Goal: Navigation & Orientation: Find specific page/section

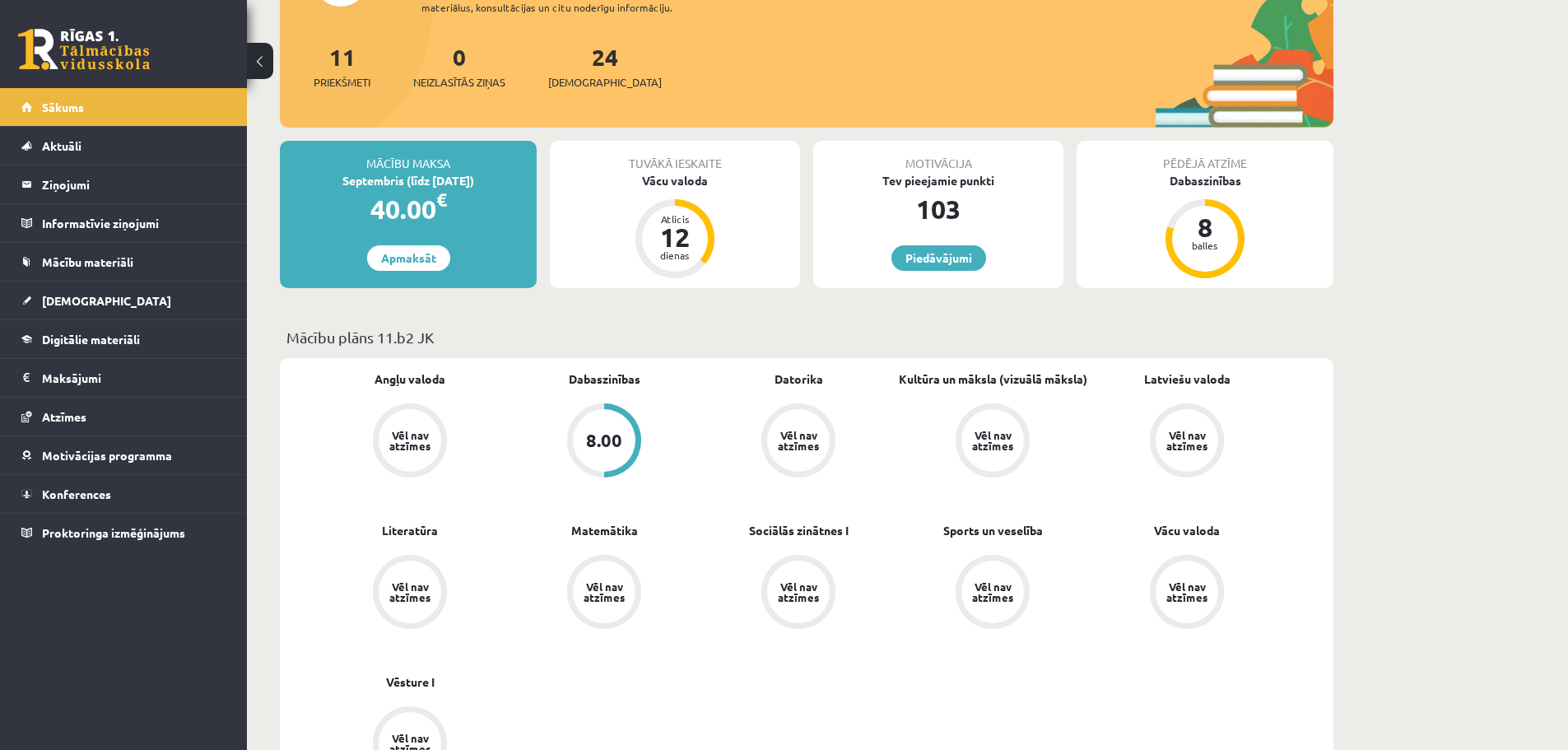
scroll to position [165, 0]
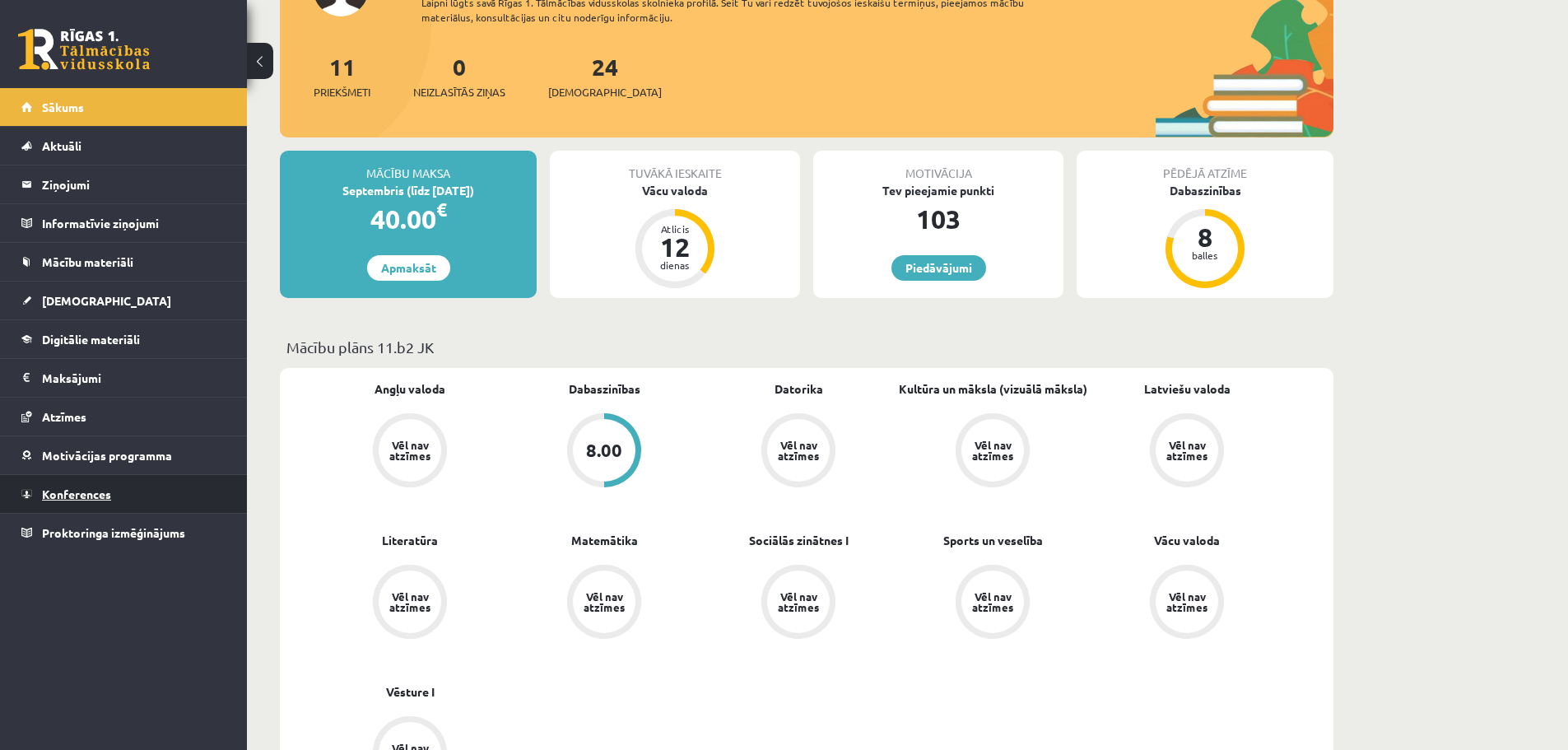
click at [76, 491] on span "Konferences" at bounding box center [76, 493] width 69 height 14
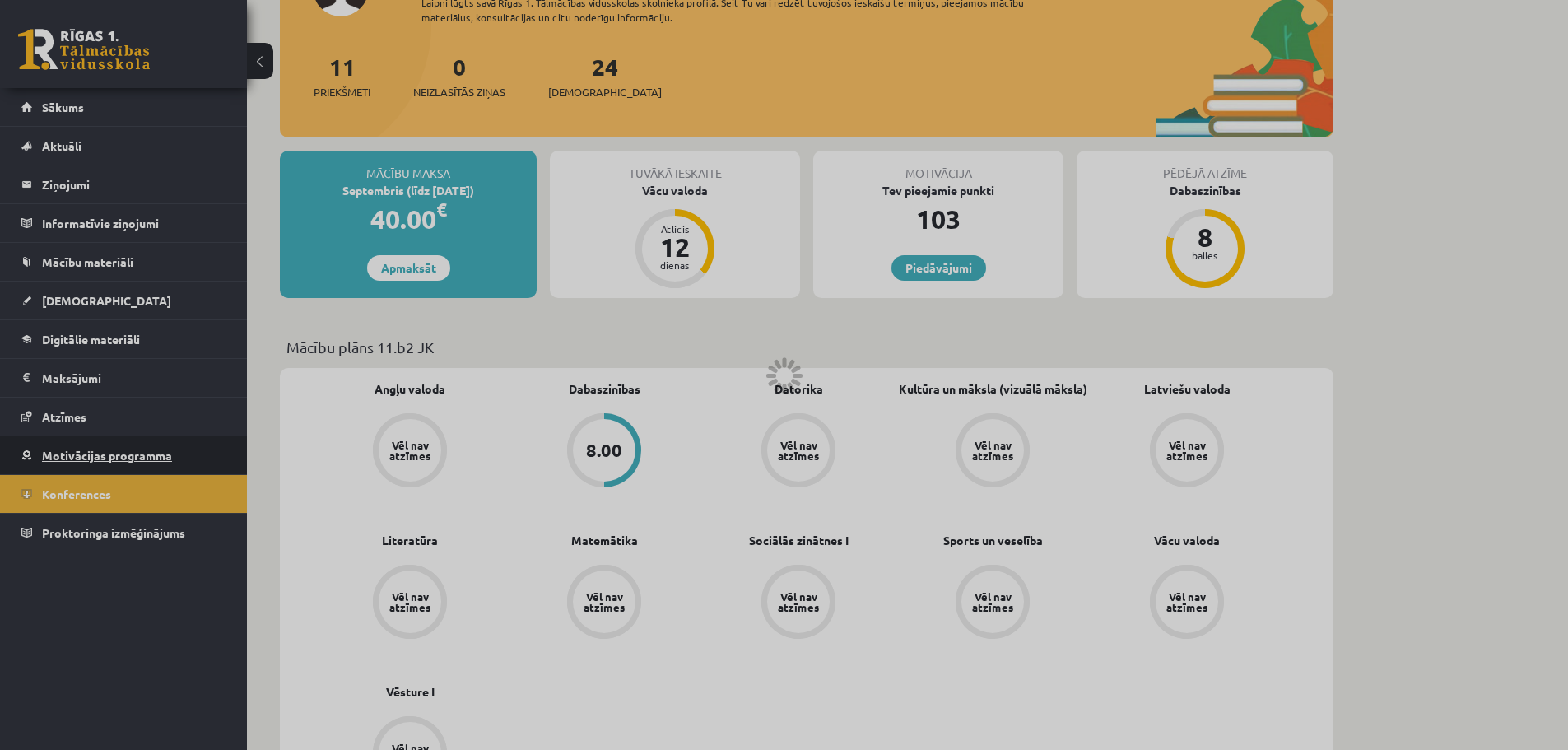
scroll to position [37, 0]
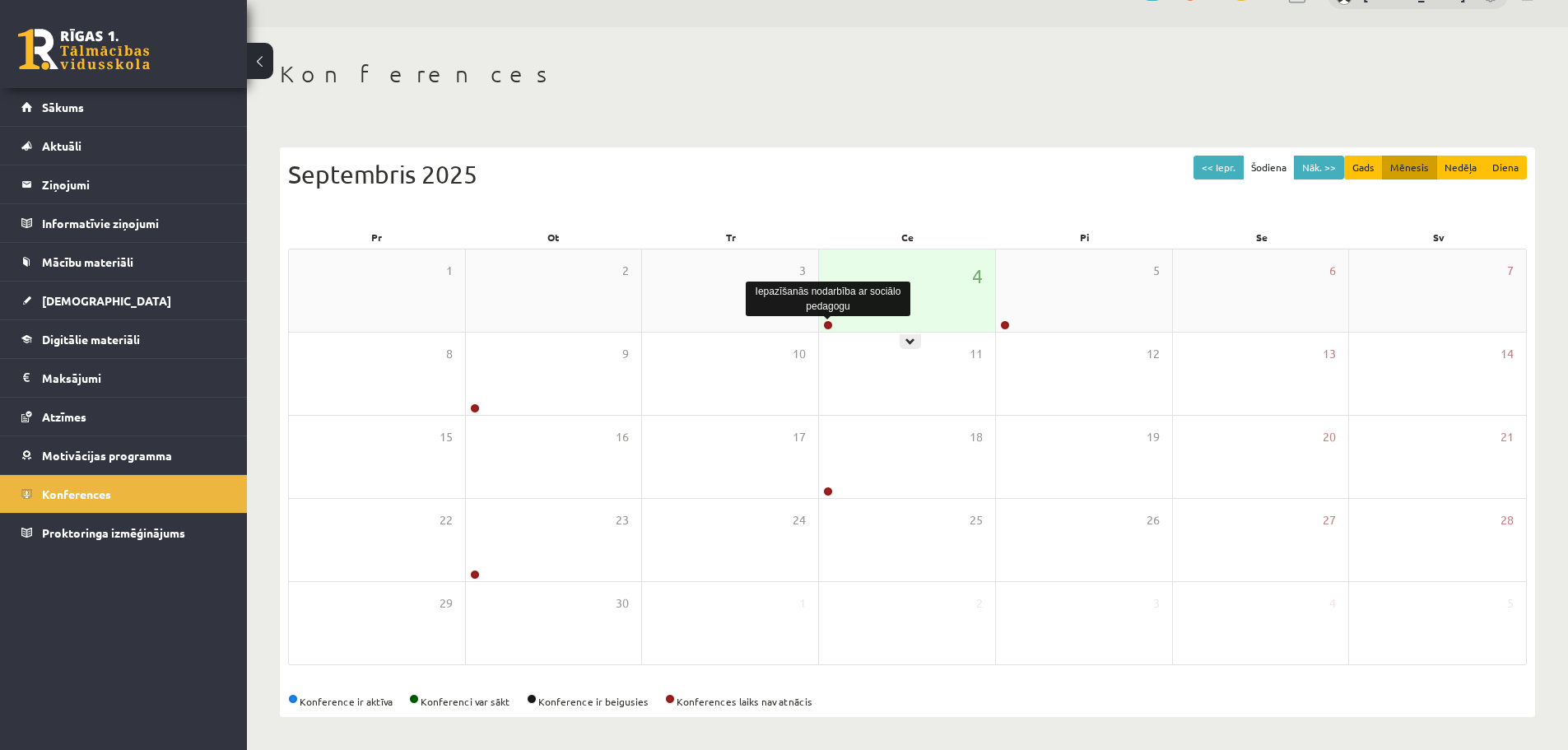
click at [827, 324] on link at bounding box center [828, 326] width 10 height 10
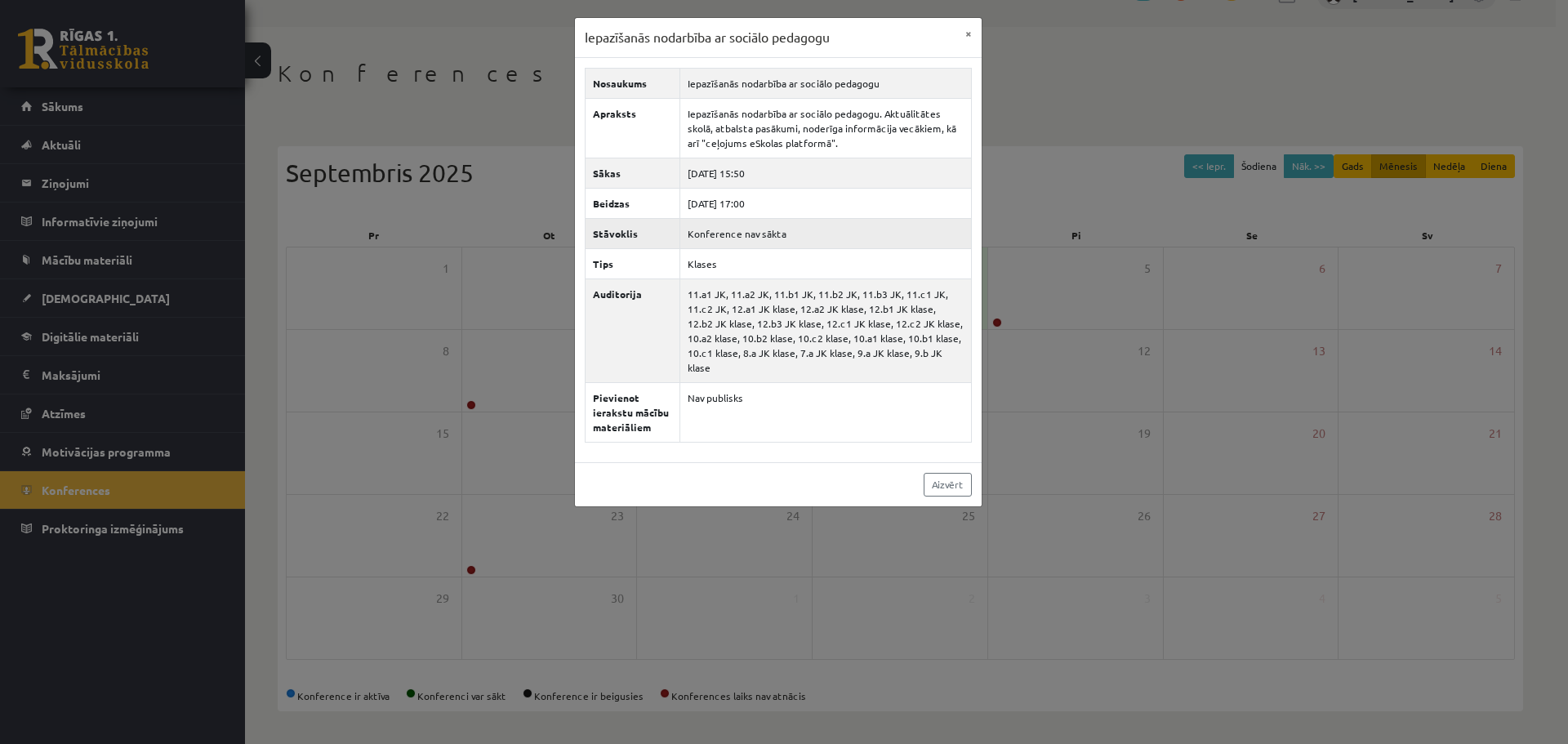
click at [806, 230] on td "Konference nav sākta" at bounding box center [826, 234] width 292 height 30
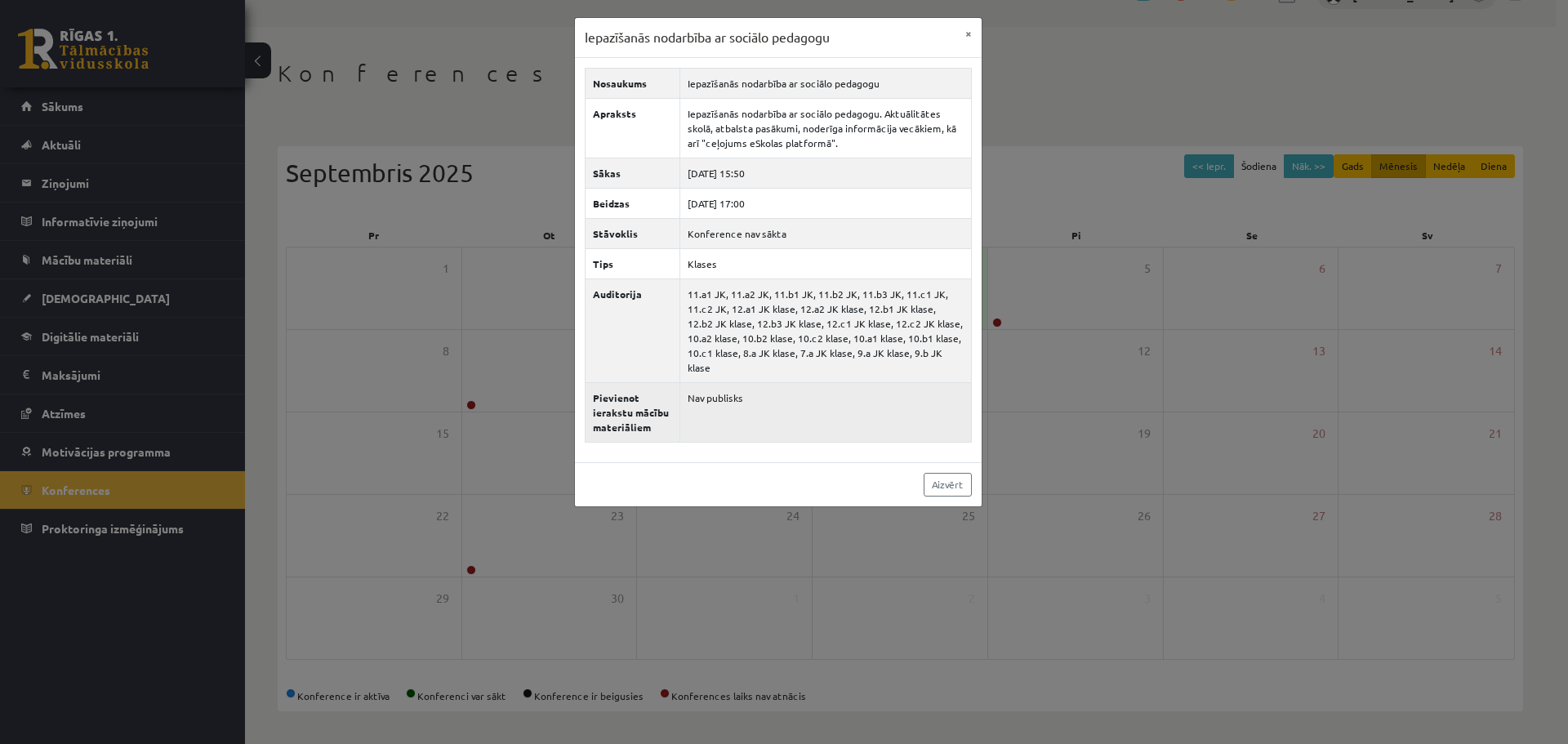
click at [762, 403] on td "Nav publisks" at bounding box center [826, 412] width 292 height 60
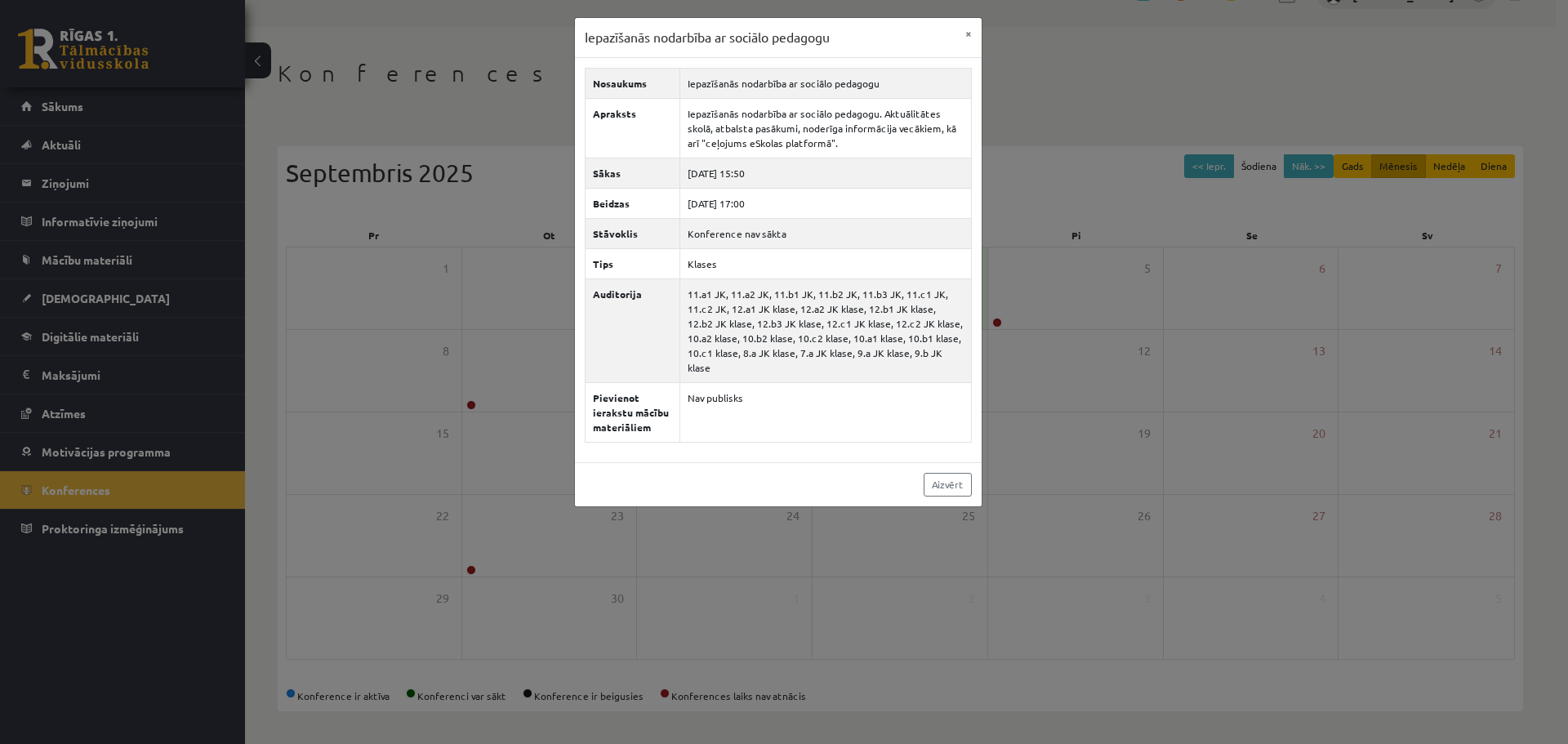
click at [1028, 316] on div "Iepazīšanās nodarbība ar sociālo pedagogu × Nosaukums Iepazīšanās nodarbība ar …" at bounding box center [784, 372] width 1568 height 744
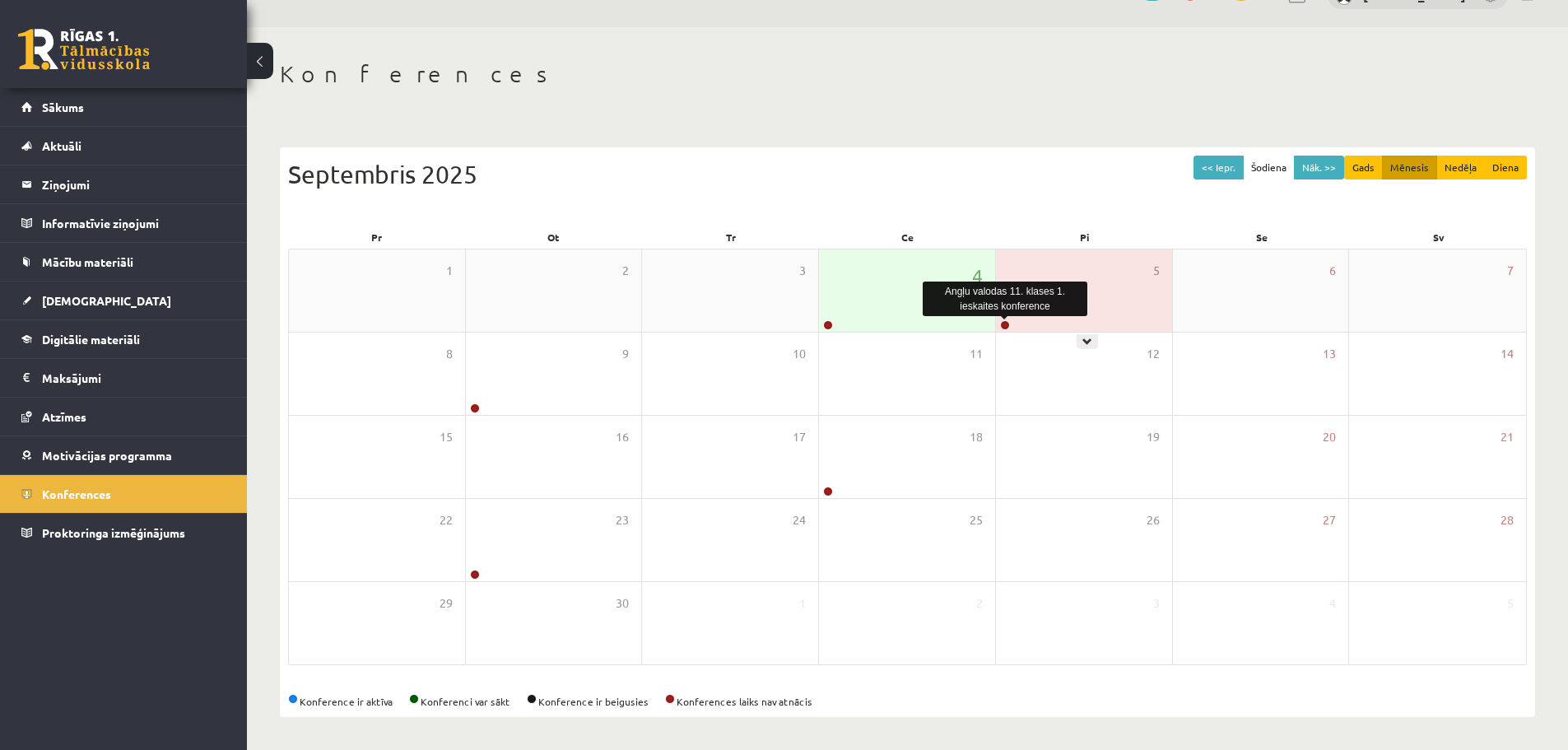
click at [1004, 324] on link at bounding box center [1005, 326] width 10 height 10
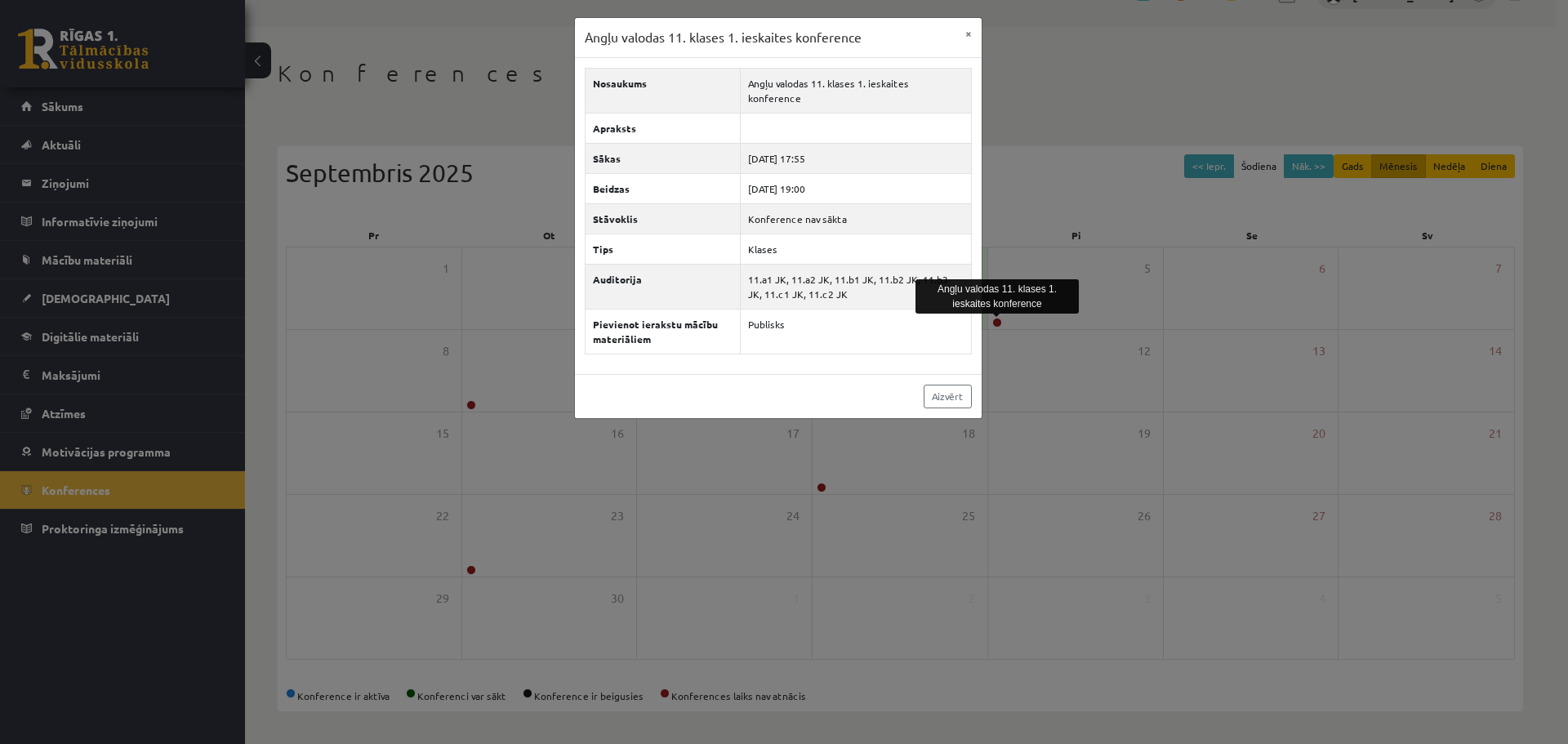
click at [1019, 155] on div "Angļu valodas 11. klases 1. ieskaites konference × Nosaukums Angļu valodas 11. …" at bounding box center [784, 372] width 1568 height 744
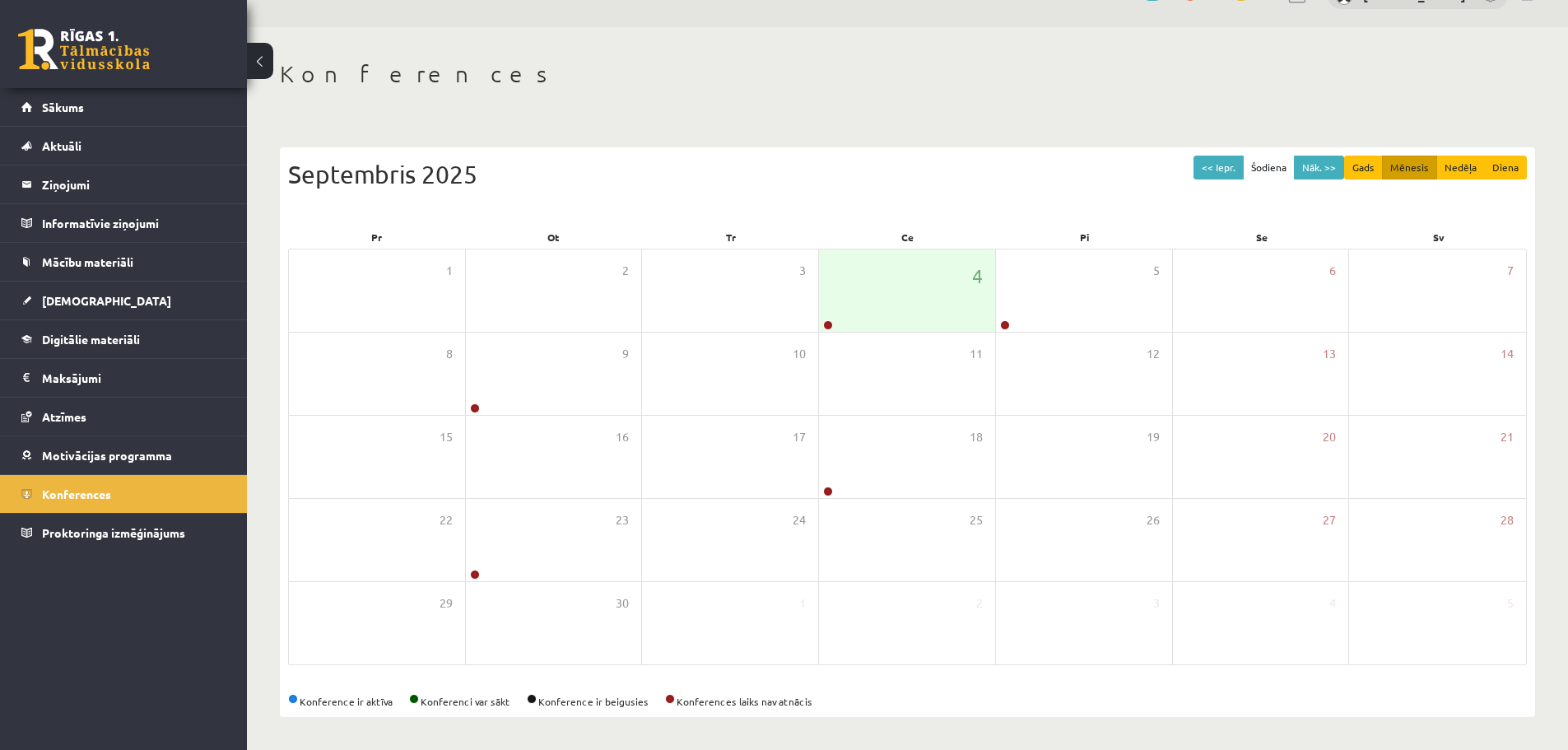
click at [927, 169] on div "Septembris 2025" at bounding box center [907, 174] width 1239 height 37
click at [827, 324] on link at bounding box center [828, 326] width 10 height 10
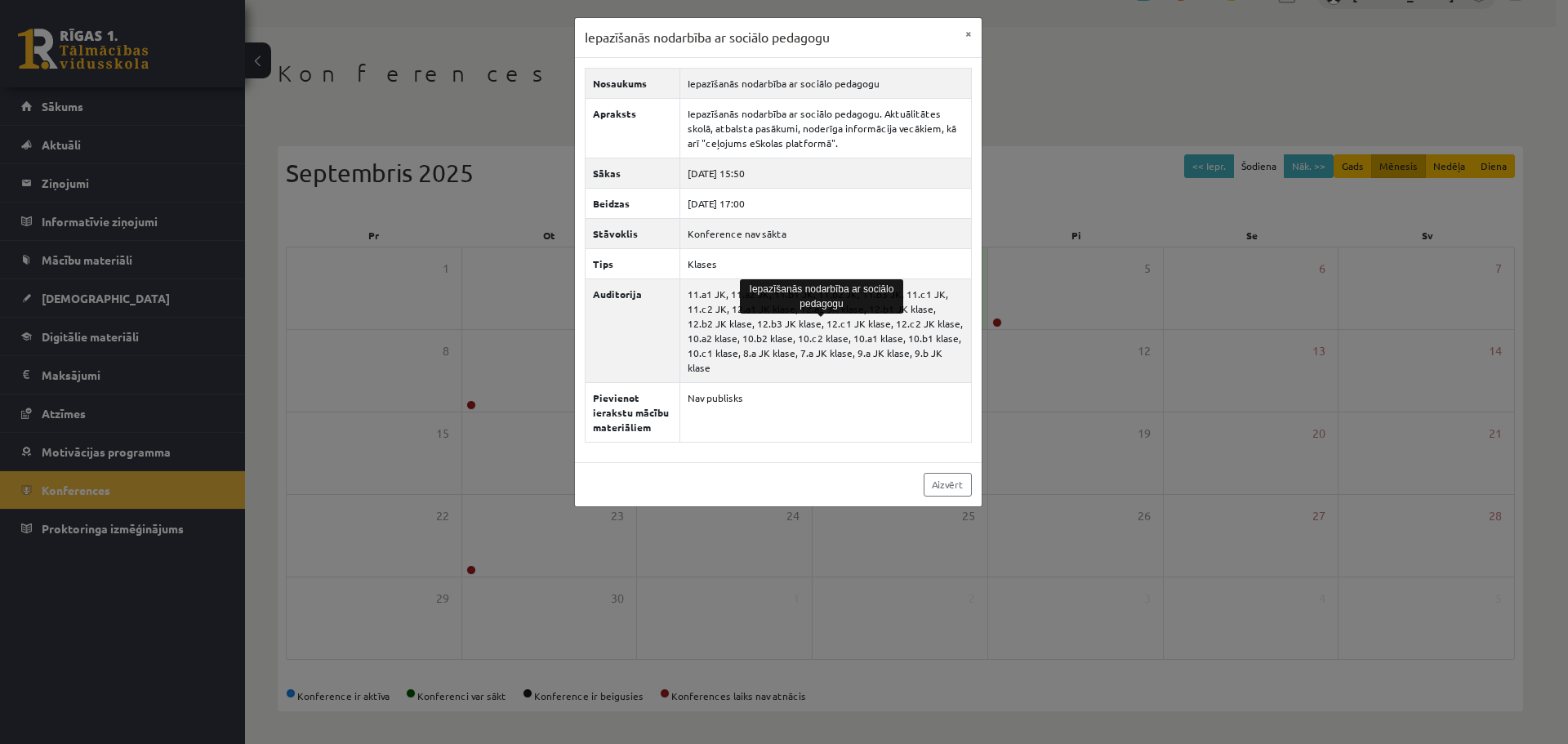
click at [1048, 132] on div "Iepazīšanās nodarbība ar sociālo pedagogu × Nosaukums Iepazīšanās nodarbība ar …" at bounding box center [784, 372] width 1568 height 744
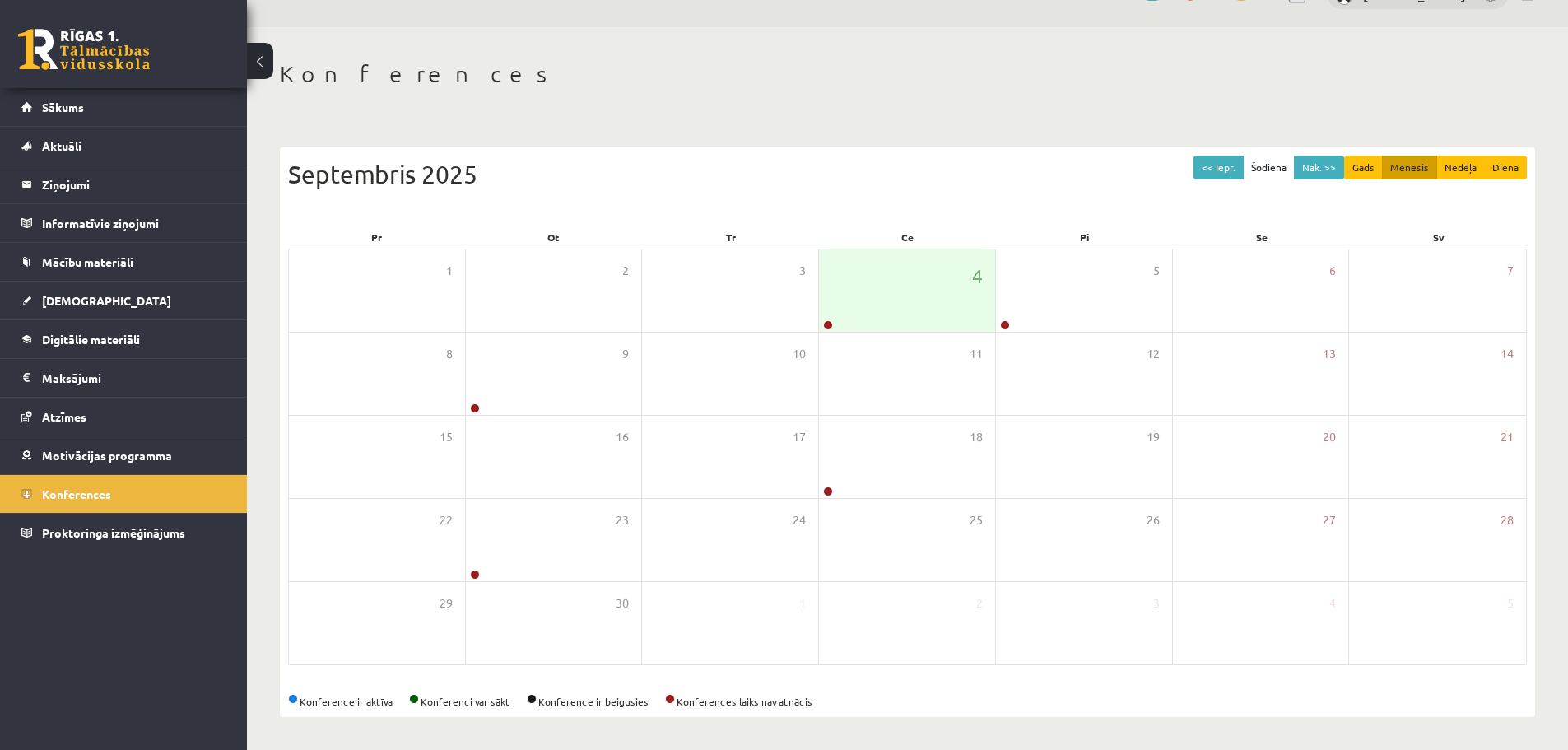
click at [995, 82] on h1 "Konferences" at bounding box center [907, 74] width 1255 height 28
